Goal: Information Seeking & Learning: Learn about a topic

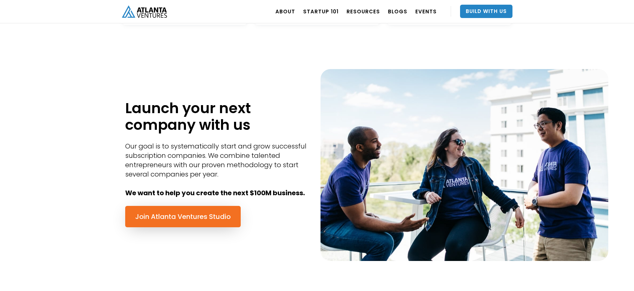
scroll to position [244, 0]
click at [325, 12] on link "Startup 101" at bounding box center [320, 11] width 35 height 19
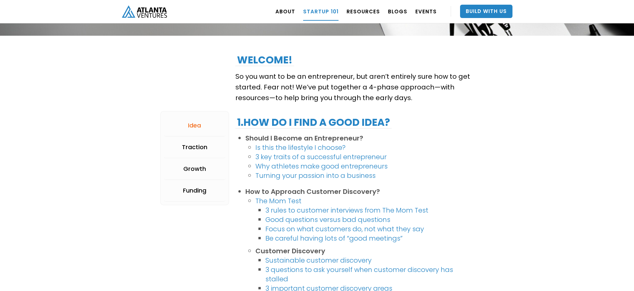
scroll to position [78, 0]
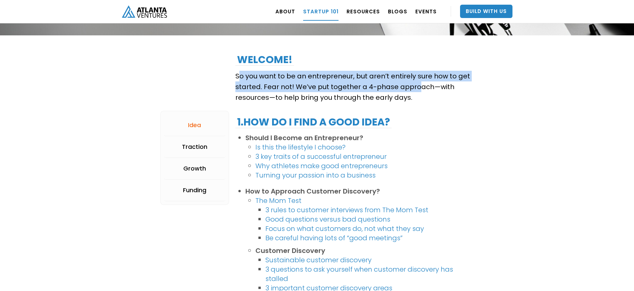
drag, startPoint x: 241, startPoint y: 76, endPoint x: 416, endPoint y: 92, distance: 175.1
click at [416, 92] on p "So you want to be an entrepreneur, but aren’t entirely sure how to get started.…" at bounding box center [354, 87] width 238 height 32
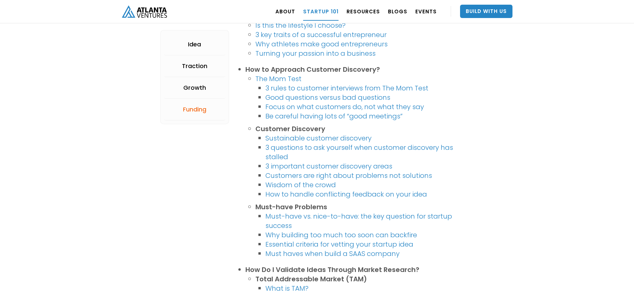
scroll to position [0, 0]
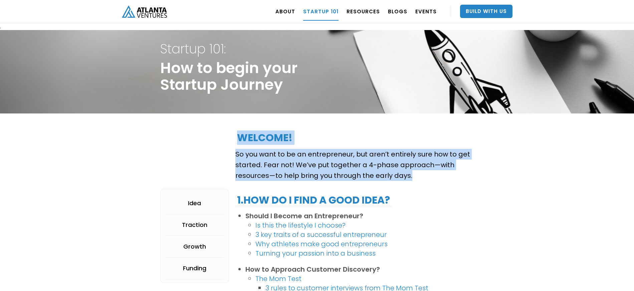
drag, startPoint x: 420, startPoint y: 176, endPoint x: 235, endPoint y: 133, distance: 188.9
click at [346, 123] on div "Welcome! So you want to be an entrepreneur, but aren’t entirely sure how to get…" at bounding box center [354, 151] width 238 height 64
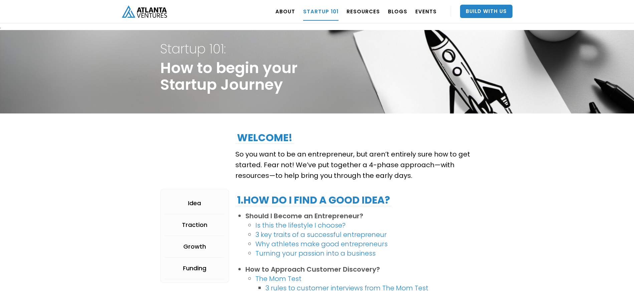
scroll to position [1, 0]
